Goal: Task Accomplishment & Management: Use online tool/utility

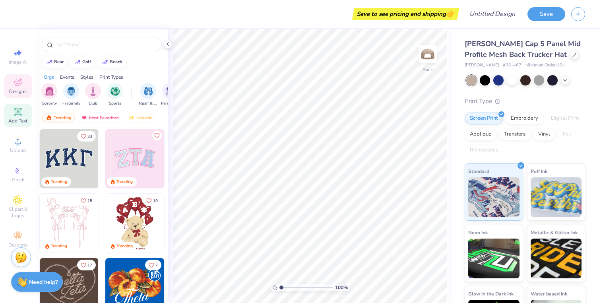
click at [12, 115] on div "Add Text" at bounding box center [18, 115] width 28 height 23
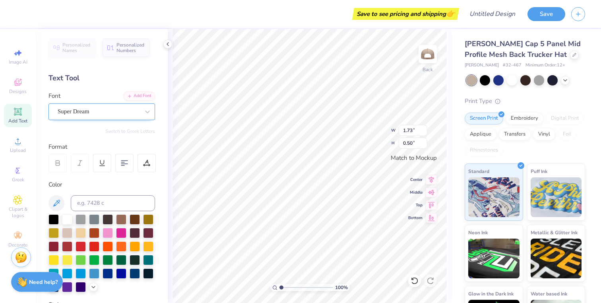
click at [96, 111] on div "Super Dream" at bounding box center [98, 111] width 83 height 12
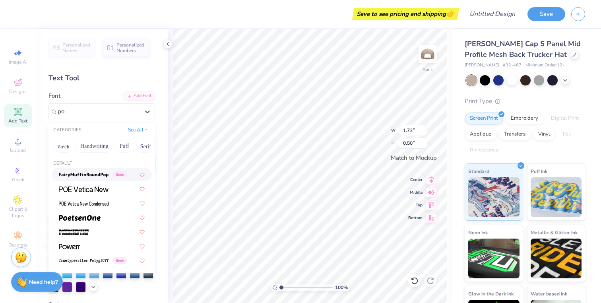
type input "p"
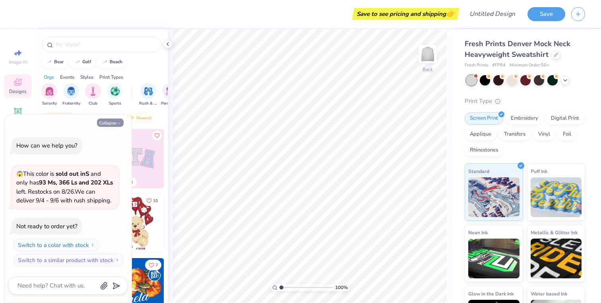
click at [106, 122] on button "Collapse" at bounding box center [110, 122] width 27 height 8
type textarea "x"
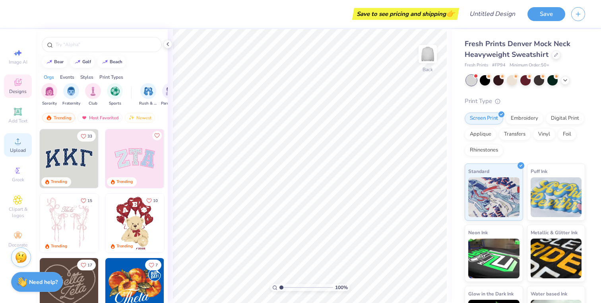
click at [14, 146] on div "Upload" at bounding box center [18, 144] width 28 height 23
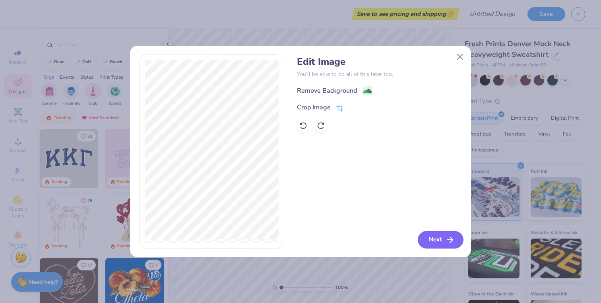
click at [439, 237] on button "Next" at bounding box center [441, 239] width 46 height 17
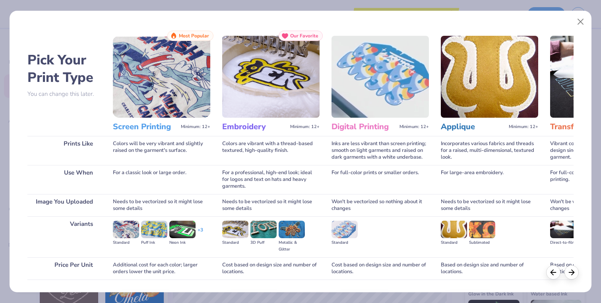
click at [134, 85] on img at bounding box center [161, 77] width 97 height 82
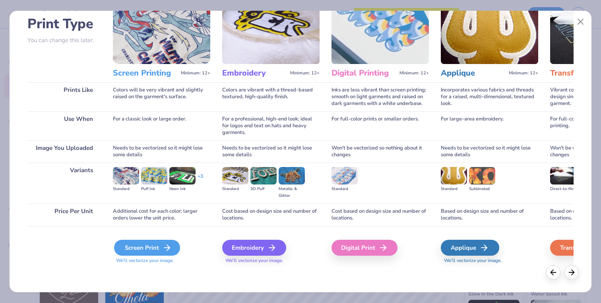
click at [133, 244] on div "Screen Print" at bounding box center [147, 248] width 66 height 16
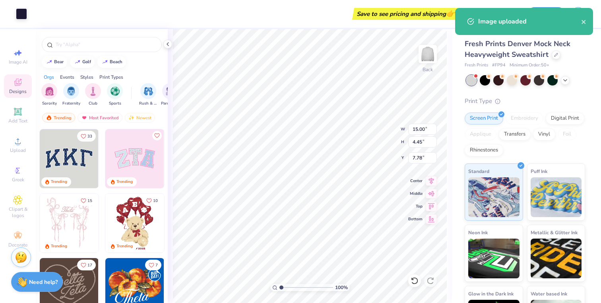
type input "3.60"
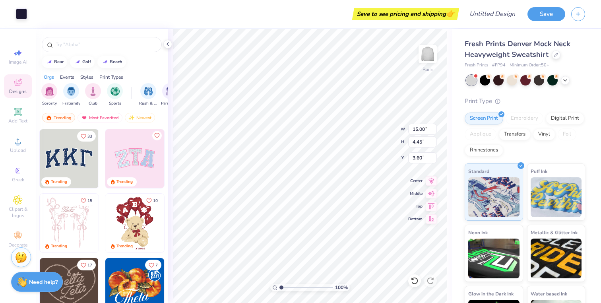
type input "11.52"
type input "3.42"
type input "4.66"
click at [15, 116] on div "Add Text" at bounding box center [18, 115] width 28 height 23
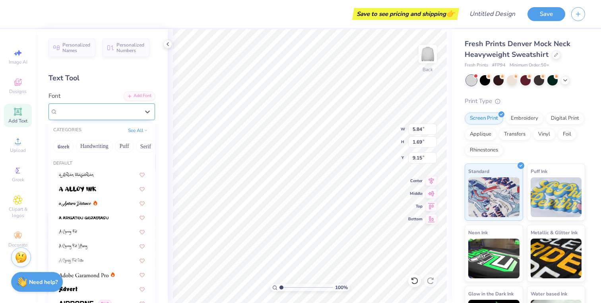
click at [73, 111] on div "Super Dream" at bounding box center [98, 111] width 83 height 12
click at [87, 144] on button "Minimal" at bounding box center [91, 146] width 28 height 13
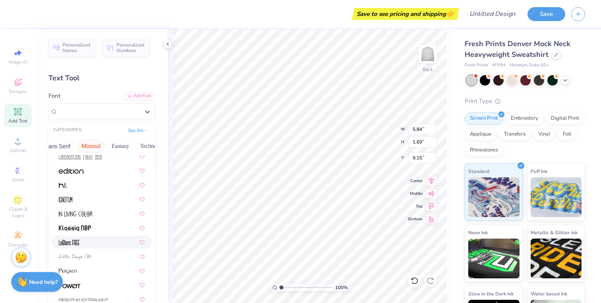
scroll to position [152, 0]
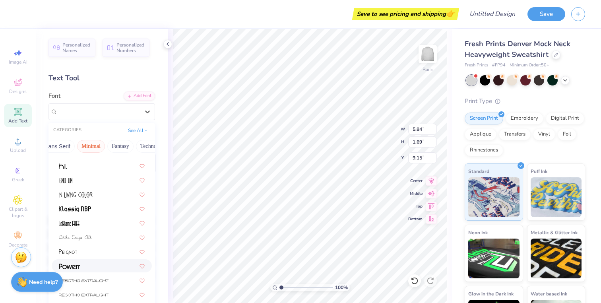
click at [80, 266] on div at bounding box center [102, 266] width 86 height 8
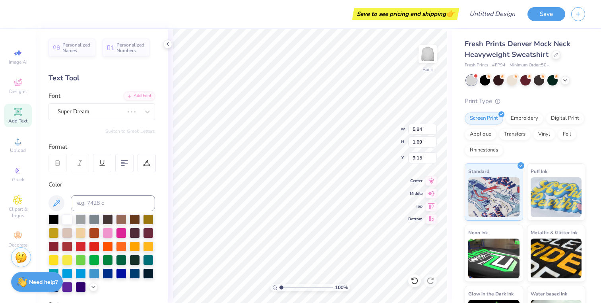
type input "4.47"
click at [88, 200] on input at bounding box center [113, 203] width 84 height 16
type textarea "SCULPT45"
type input "5.21"
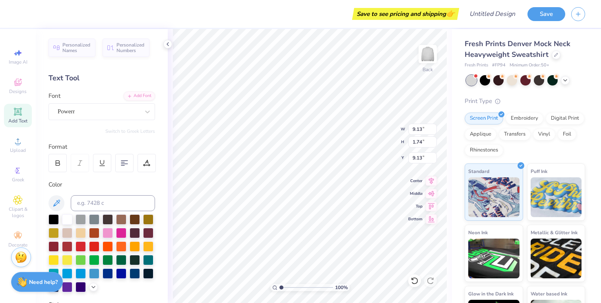
type input "0.99"
type input "9.88"
click at [58, 200] on icon at bounding box center [57, 203] width 10 height 10
type input "8.70"
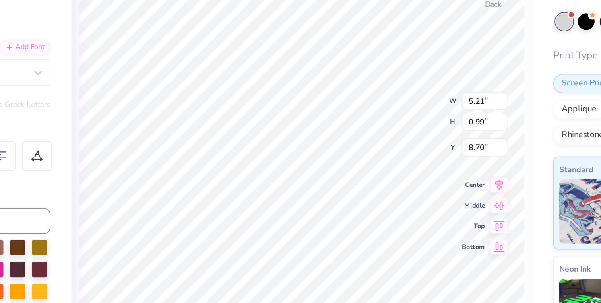
type input "3.07"
type input "0.58"
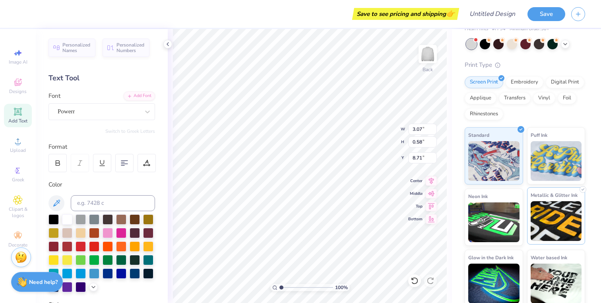
scroll to position [40, 0]
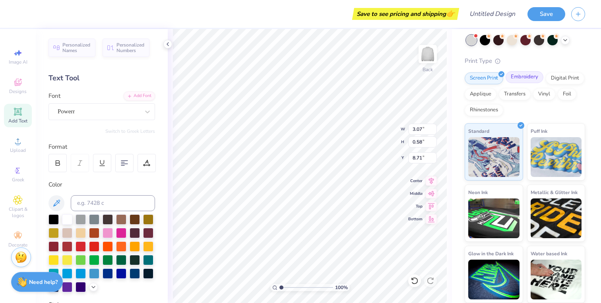
click at [533, 76] on div "Embroidery" at bounding box center [525, 77] width 38 height 12
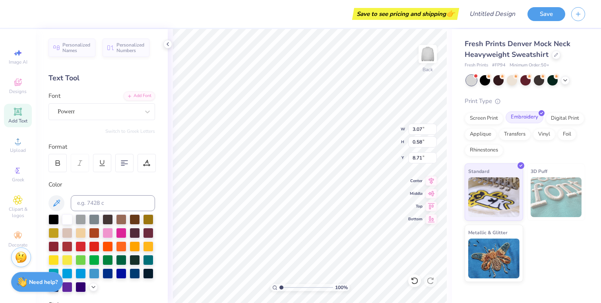
scroll to position [0, 0]
click at [135, 104] on div "Powerr" at bounding box center [102, 111] width 107 height 17
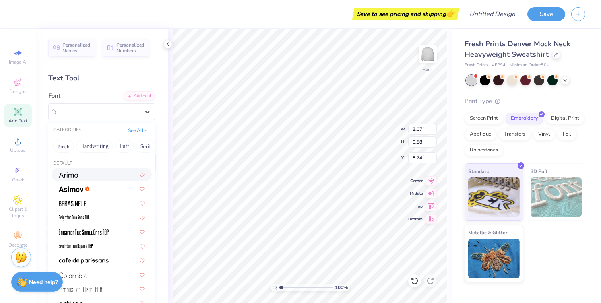
click at [71, 175] on img at bounding box center [68, 175] width 19 height 6
click at [76, 111] on div "Arimo" at bounding box center [98, 111] width 83 height 12
click at [125, 75] on div "Text Tool" at bounding box center [102, 78] width 107 height 11
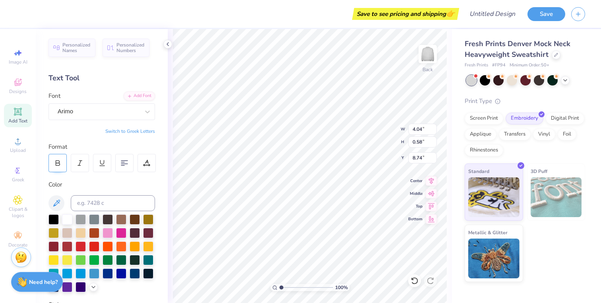
click at [62, 161] on div at bounding box center [58, 163] width 18 height 18
type input "4.11"
click at [146, 163] on icon at bounding box center [146, 162] width 7 height 7
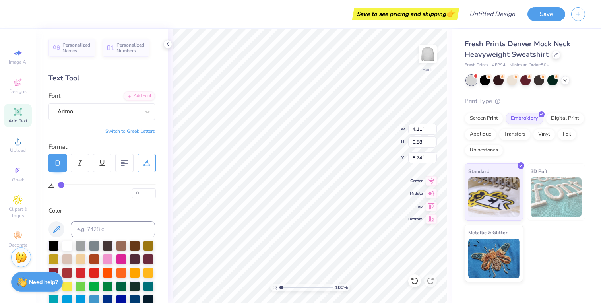
type input "1"
type input "2"
type input "3"
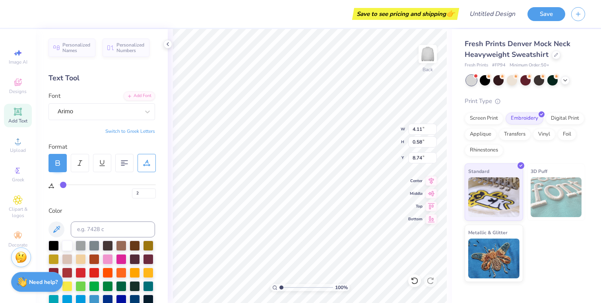
type input "3"
type input "4"
type input "5"
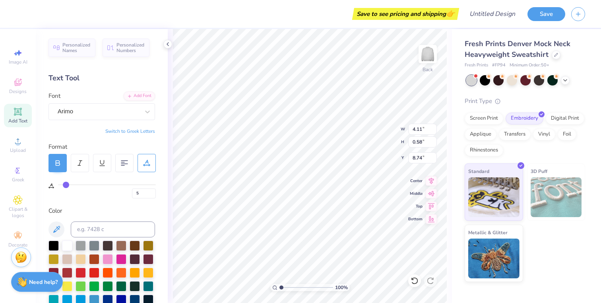
type input "6"
type input "7"
type input "8"
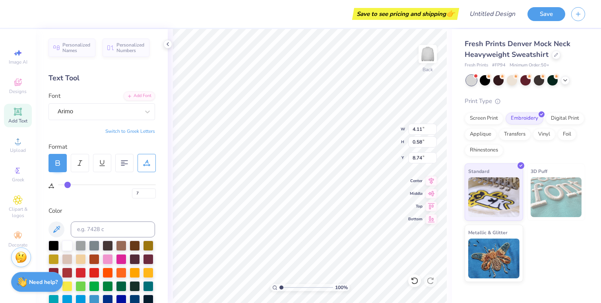
type input "8"
type input "9"
type input "10"
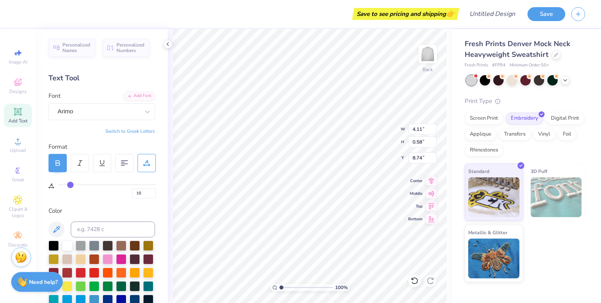
drag, startPoint x: 61, startPoint y: 184, endPoint x: 70, endPoint y: 185, distance: 9.2
type input "10"
click at [70, 185] on input "range" at bounding box center [107, 184] width 98 height 1
type input "4.68"
type input "11"
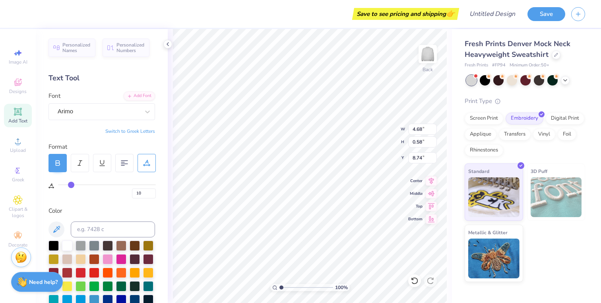
type input "11"
type input "12"
type input "13"
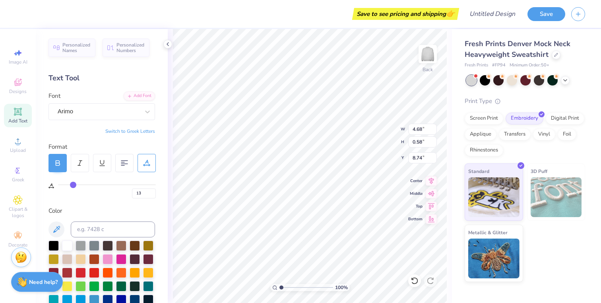
type input "14"
type input "15"
type input "16"
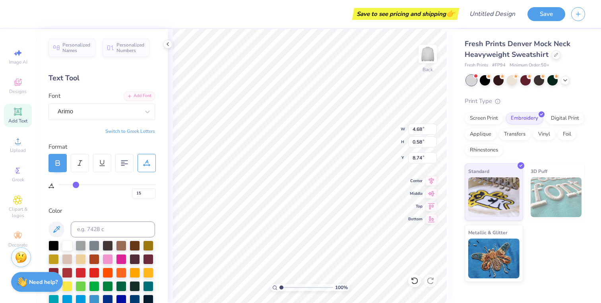
type input "16"
type input "17"
type input "18"
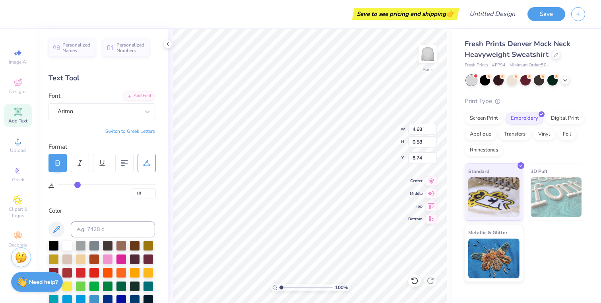
type input "19"
type input "5.19"
type input "20"
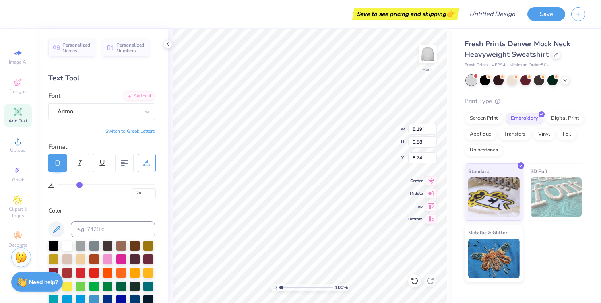
drag, startPoint x: 70, startPoint y: 185, endPoint x: 79, endPoint y: 185, distance: 9.1
type input "20"
click at [79, 185] on input "range" at bounding box center [107, 184] width 98 height 1
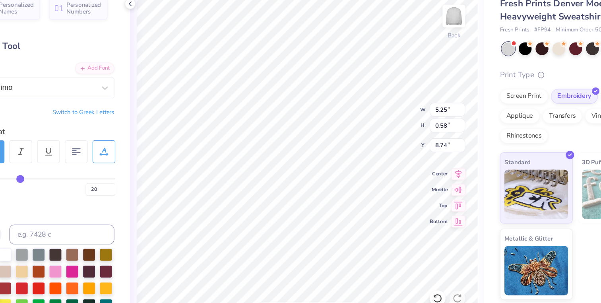
type input "3.83"
type input "0.42"
type input "8.90"
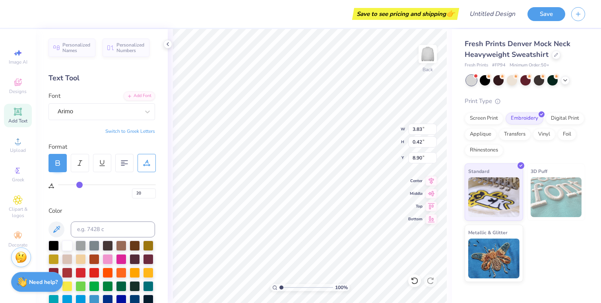
click at [62, 165] on div at bounding box center [58, 163] width 18 height 18
click at [59, 163] on icon at bounding box center [58, 164] width 4 height 2
type input "3.83"
type input "22"
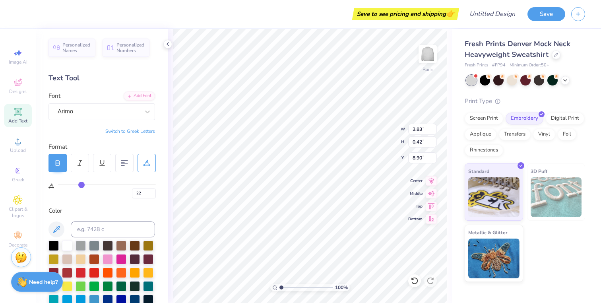
type input "21"
type input "20"
type input "19"
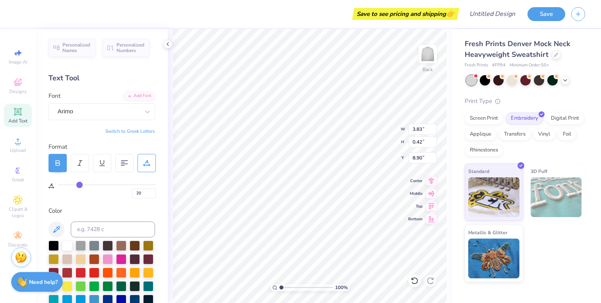
type input "19"
type input "18"
type input "17"
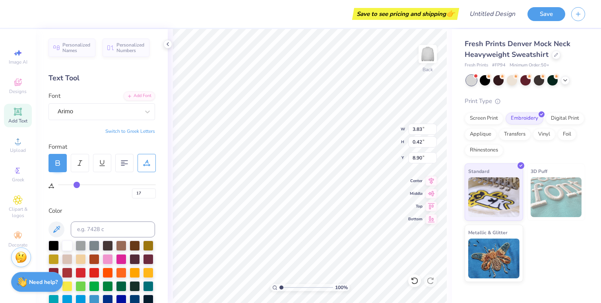
type input "16"
type input "15"
type input "14"
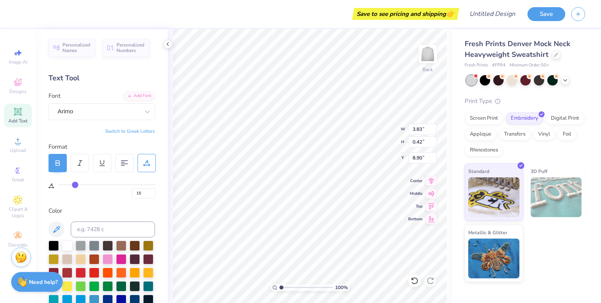
type input "14"
drag, startPoint x: 81, startPoint y: 185, endPoint x: 74, endPoint y: 185, distance: 7.2
type input "14"
click at [74, 185] on input "range" at bounding box center [107, 184] width 98 height 1
type input "3.58"
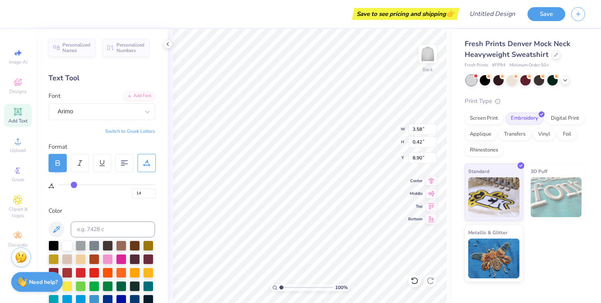
type input "13"
type input "12"
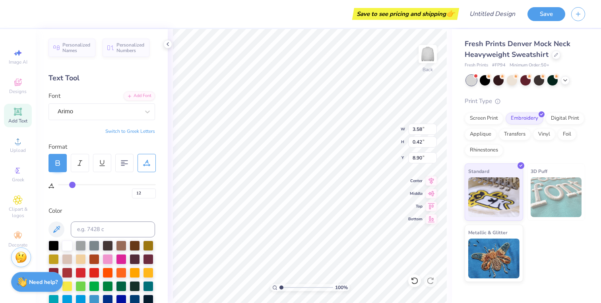
click at [72, 185] on input "range" at bounding box center [107, 184] width 98 height 1
type input "3.49"
click at [433, 56] on img at bounding box center [428, 54] width 32 height 32
click at [425, 54] on img at bounding box center [428, 54] width 32 height 32
type input "10.52"
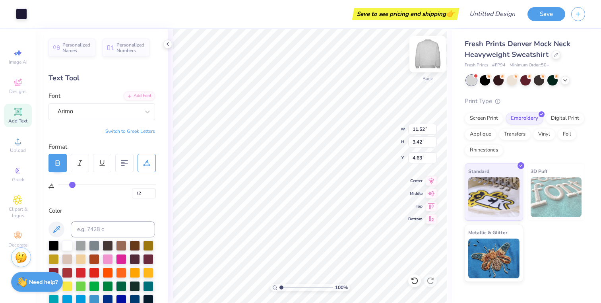
type input "3.12"
click at [387, 125] on div "100 % Back W 10.52 H 3.12 Y 4.63 Center Middle Top Bottom" at bounding box center [310, 166] width 284 height 274
type input "5.23"
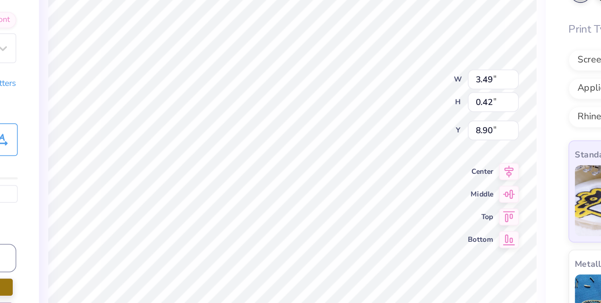
type textarea "FITNESS"
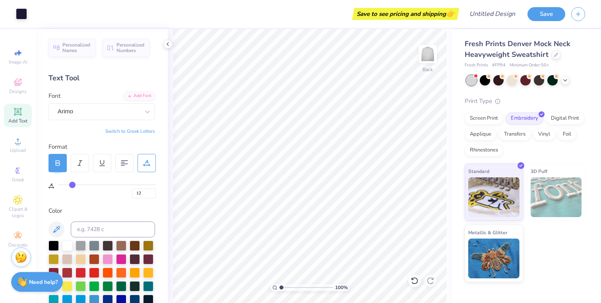
click at [557, 247] on div "Standard 3D Puff Metallic & Glitter" at bounding box center [525, 222] width 120 height 118
click at [511, 19] on input "Design Title" at bounding box center [502, 14] width 39 height 16
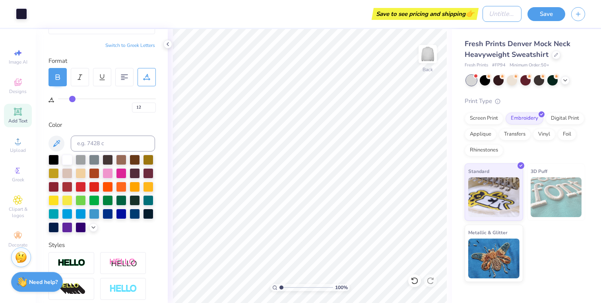
scroll to position [0, 0]
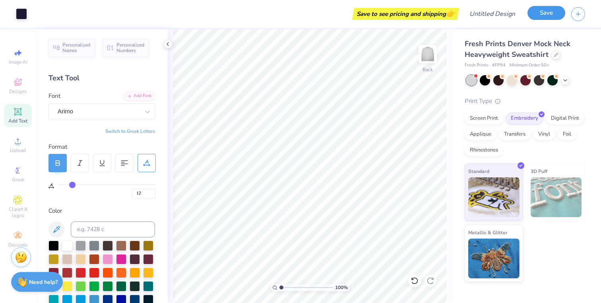
click at [547, 16] on button "Save" at bounding box center [547, 13] width 38 height 14
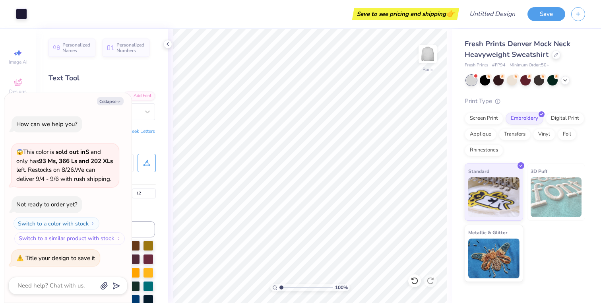
click at [52, 237] on button "Switch to a similar product with stock" at bounding box center [69, 238] width 111 height 13
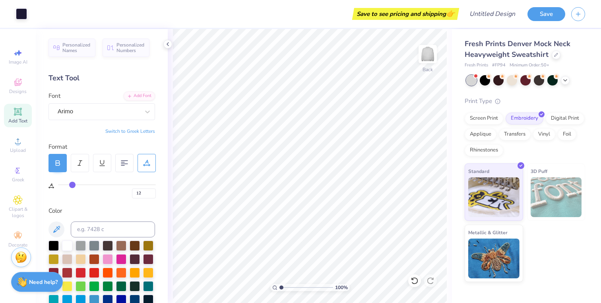
type textarea "x"
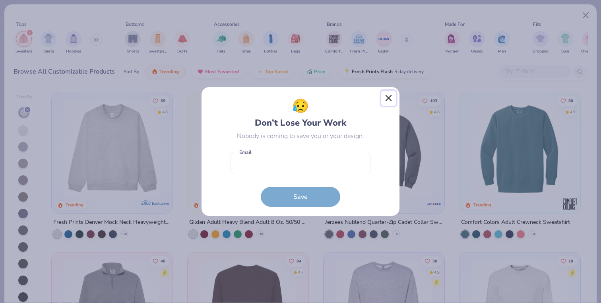
click at [391, 99] on button "Close" at bounding box center [388, 98] width 15 height 15
